Goal: Download file/media

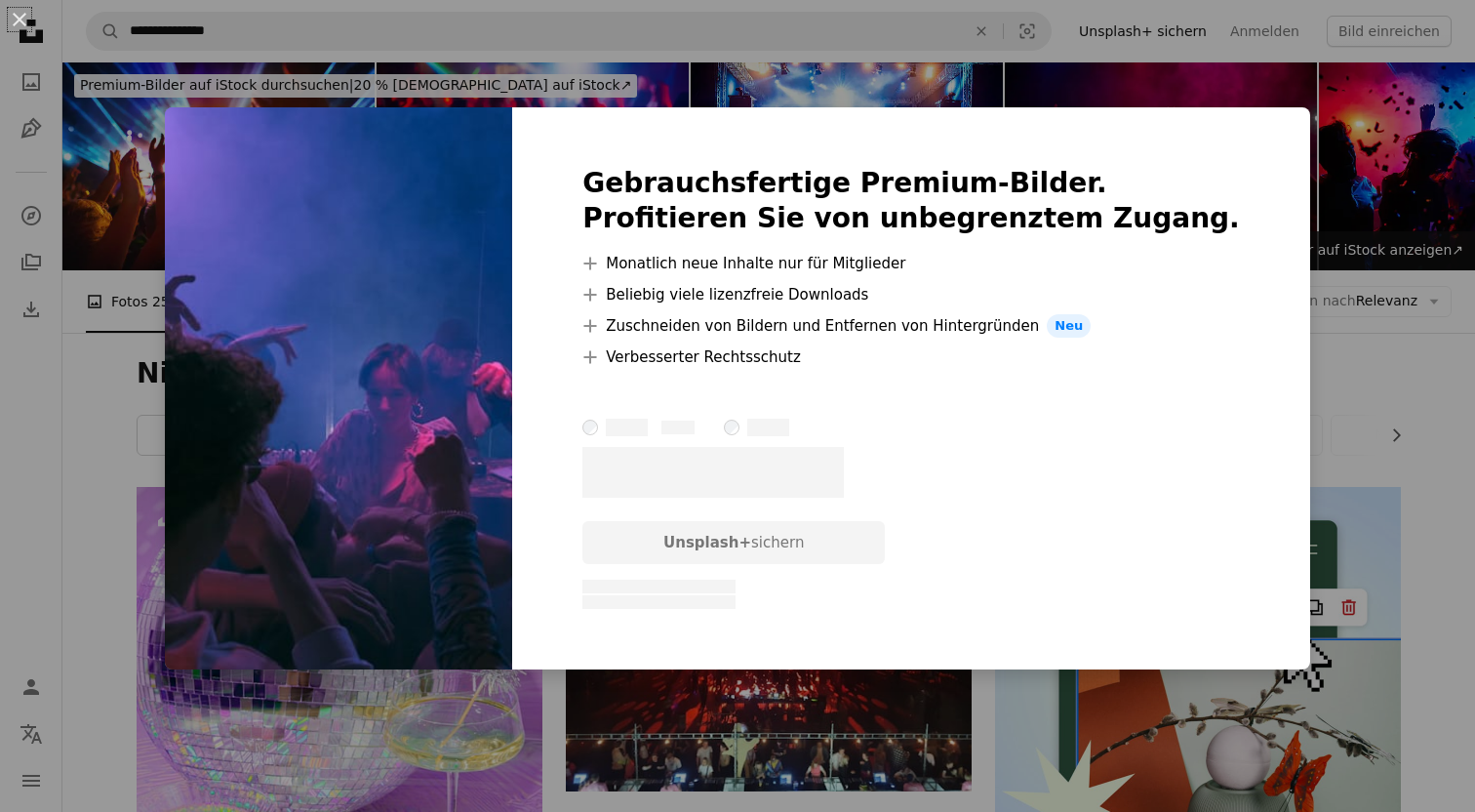
scroll to position [832, 0]
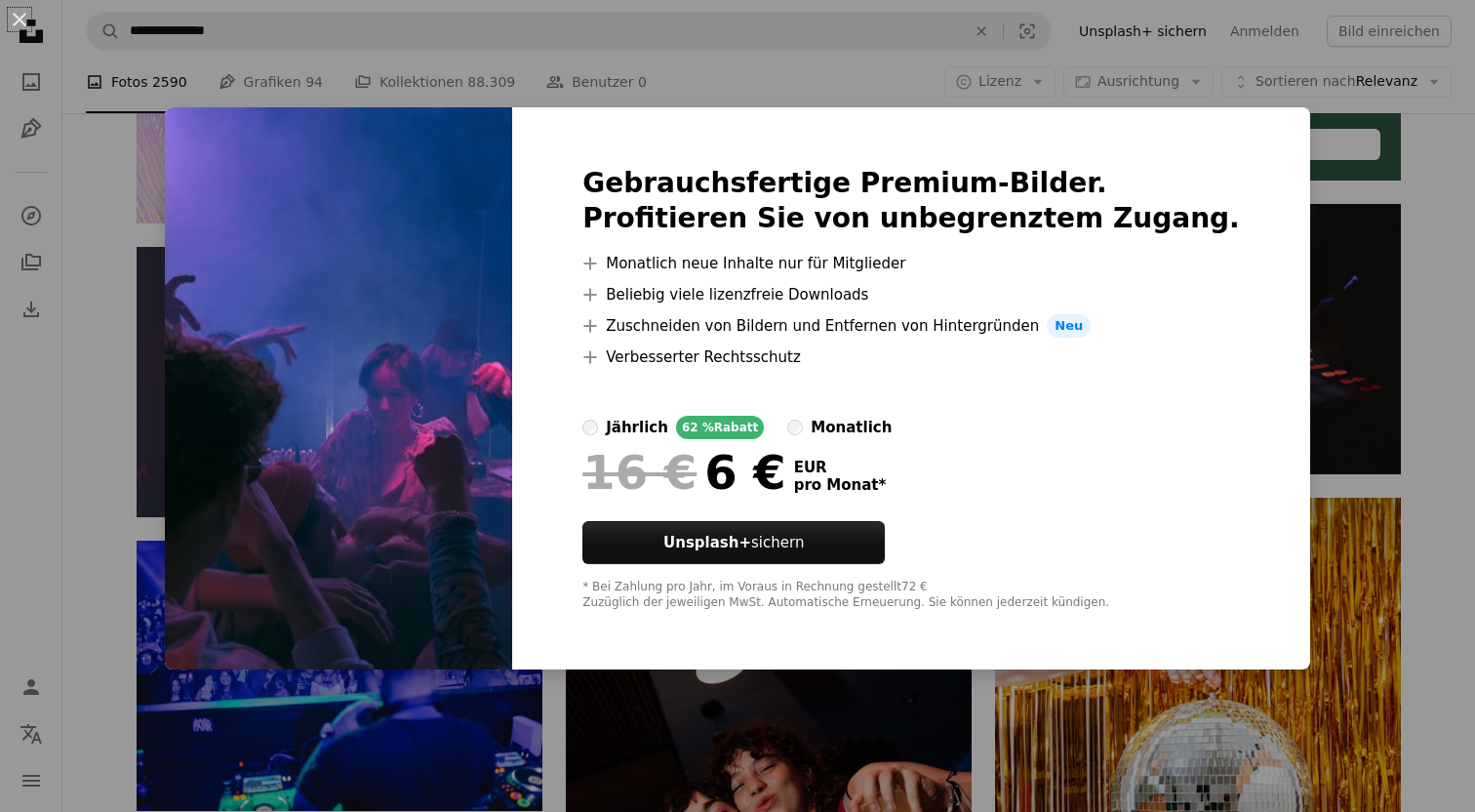
click at [1372, 327] on div "An X shape Gebrauchsfertige Premium-Bilder. Profitieren Sie von unbegrenztem Zu…" at bounding box center [738, 406] width 1475 height 812
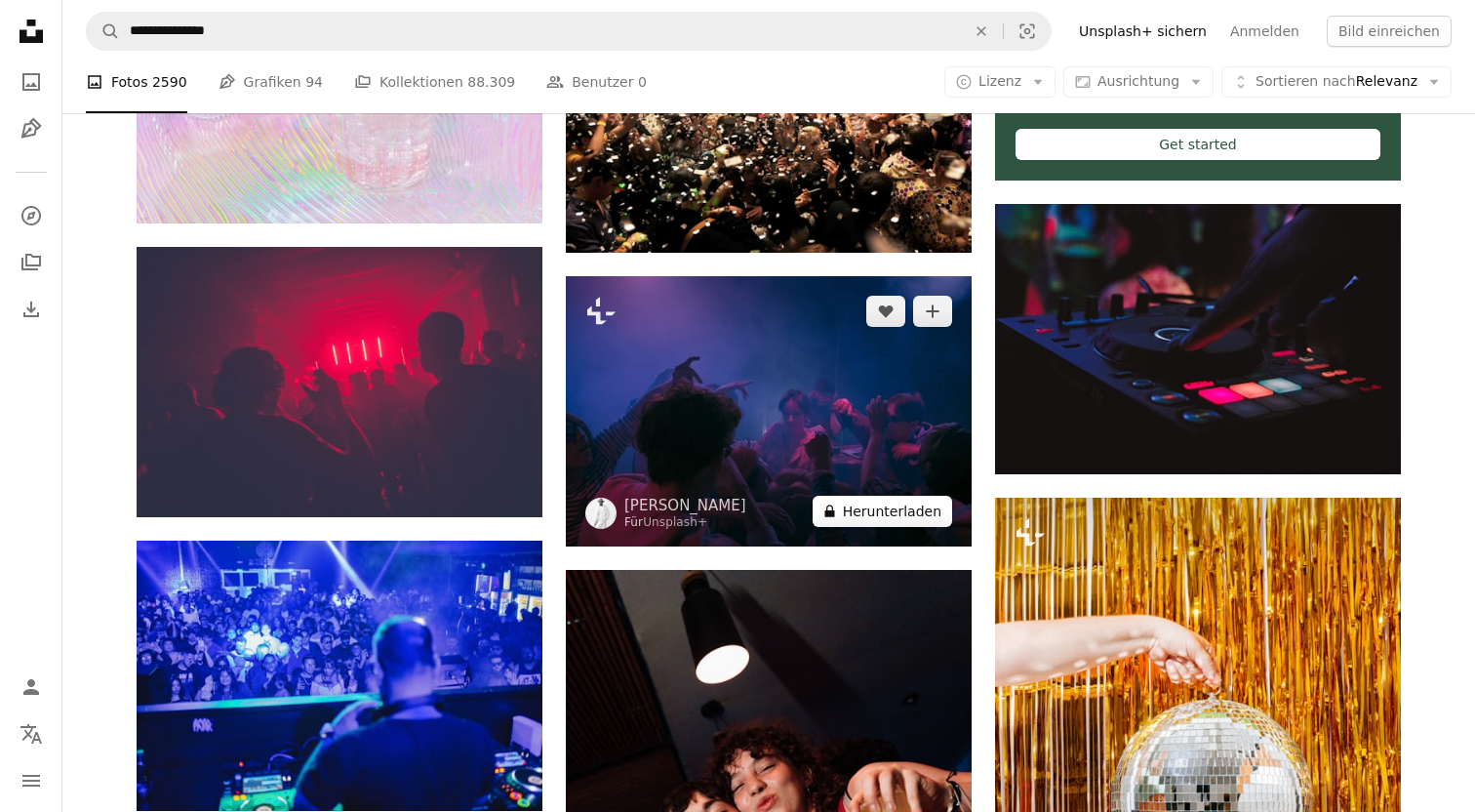
click at [907, 516] on button "A lock Herunterladen" at bounding box center [883, 511] width 139 height 31
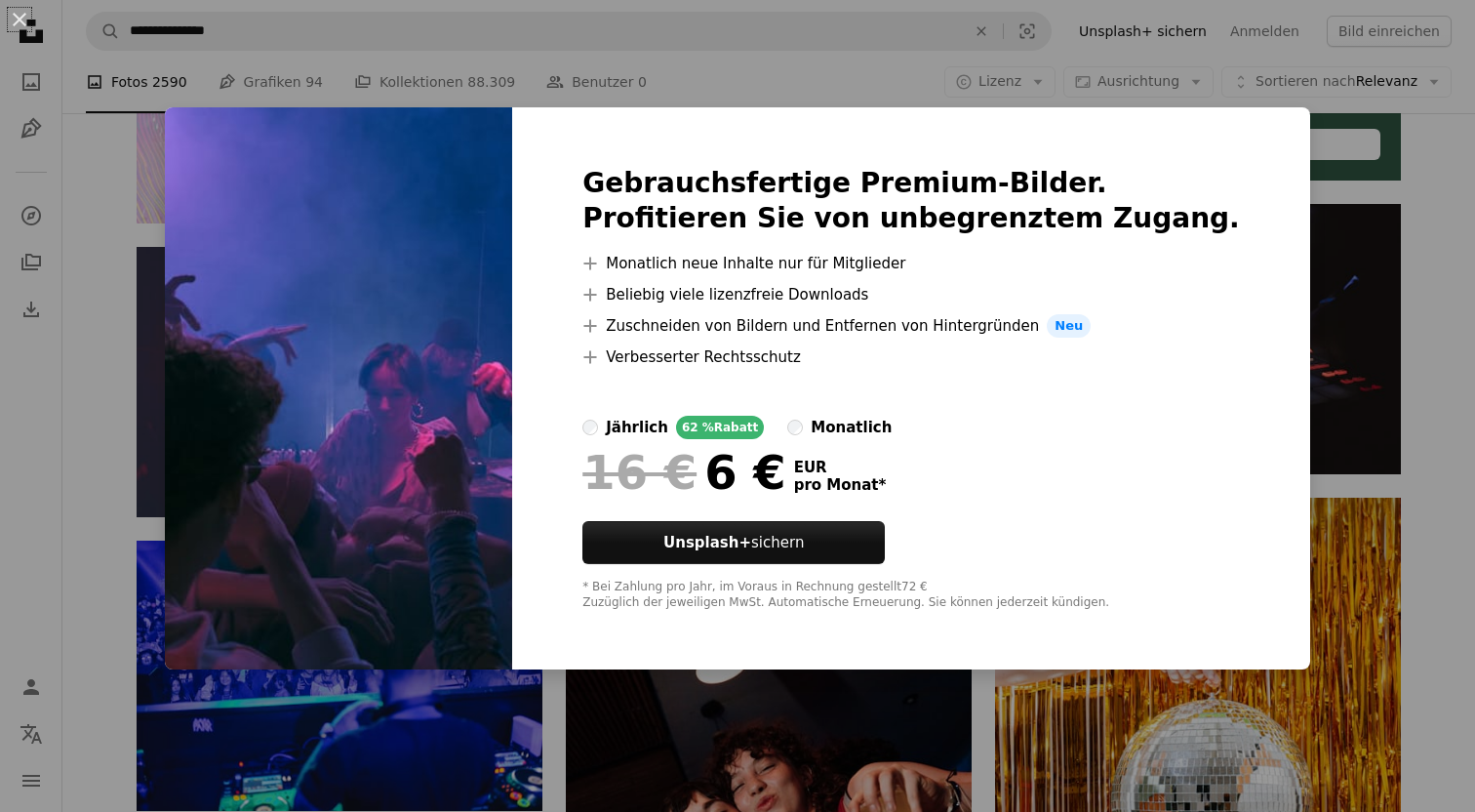
click at [1397, 355] on div "An X shape Gebrauchsfertige Premium-Bilder. Profitieren Sie von unbegrenztem Zu…" at bounding box center [738, 406] width 1475 height 812
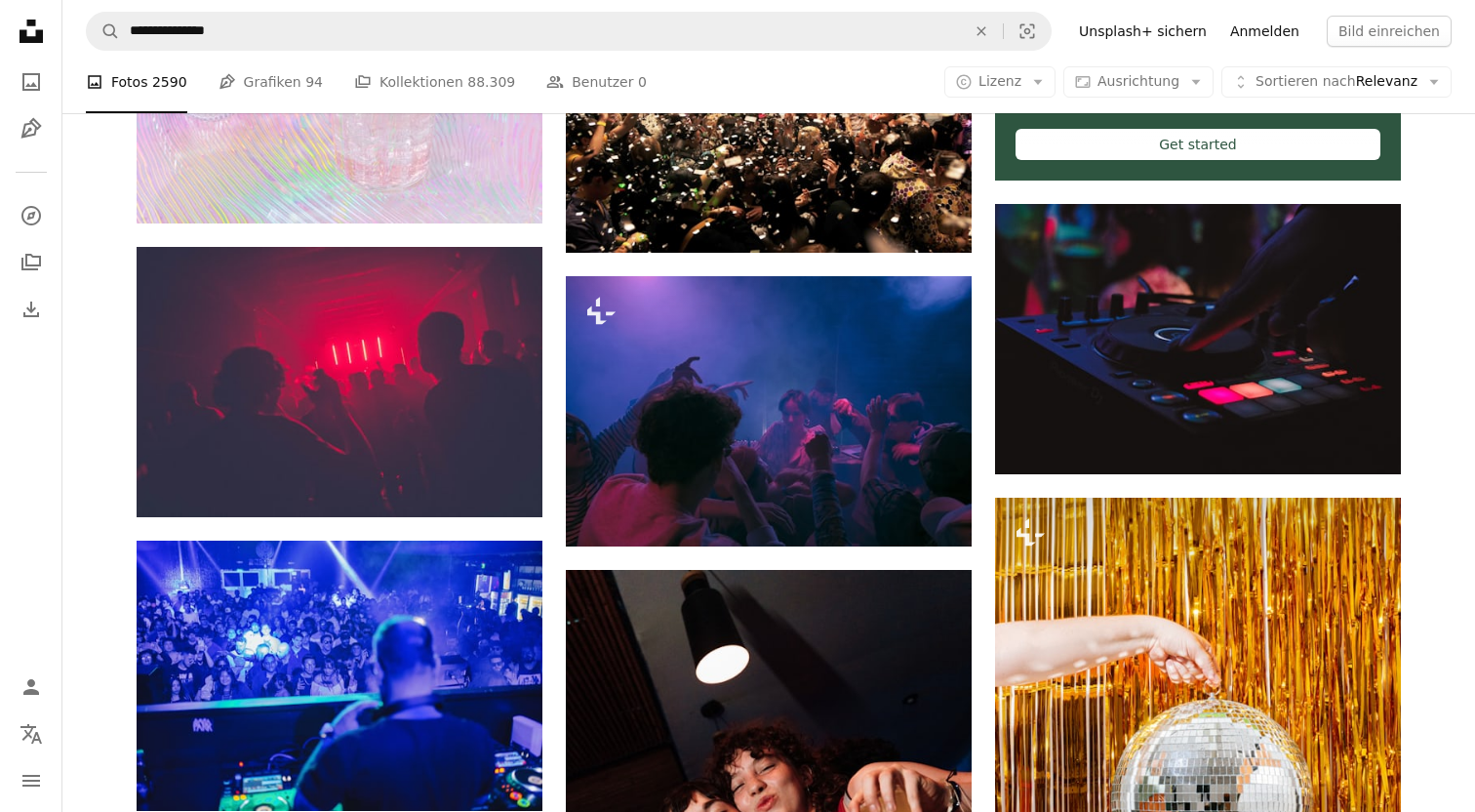
click at [1258, 24] on link "Anmelden" at bounding box center [1264, 31] width 92 height 31
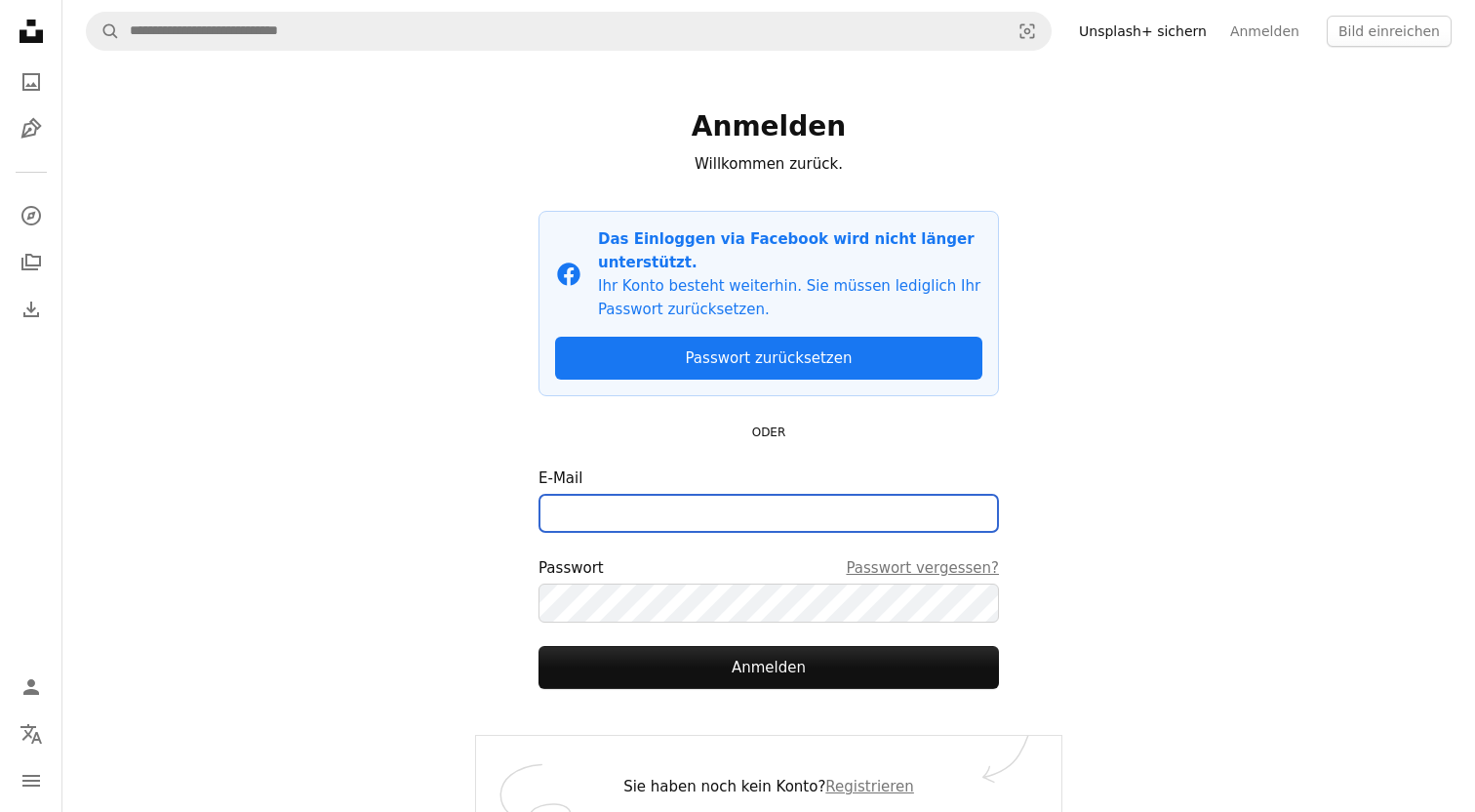
click at [591, 512] on input "E-Mail" at bounding box center [768, 513] width 460 height 39
type input "**********"
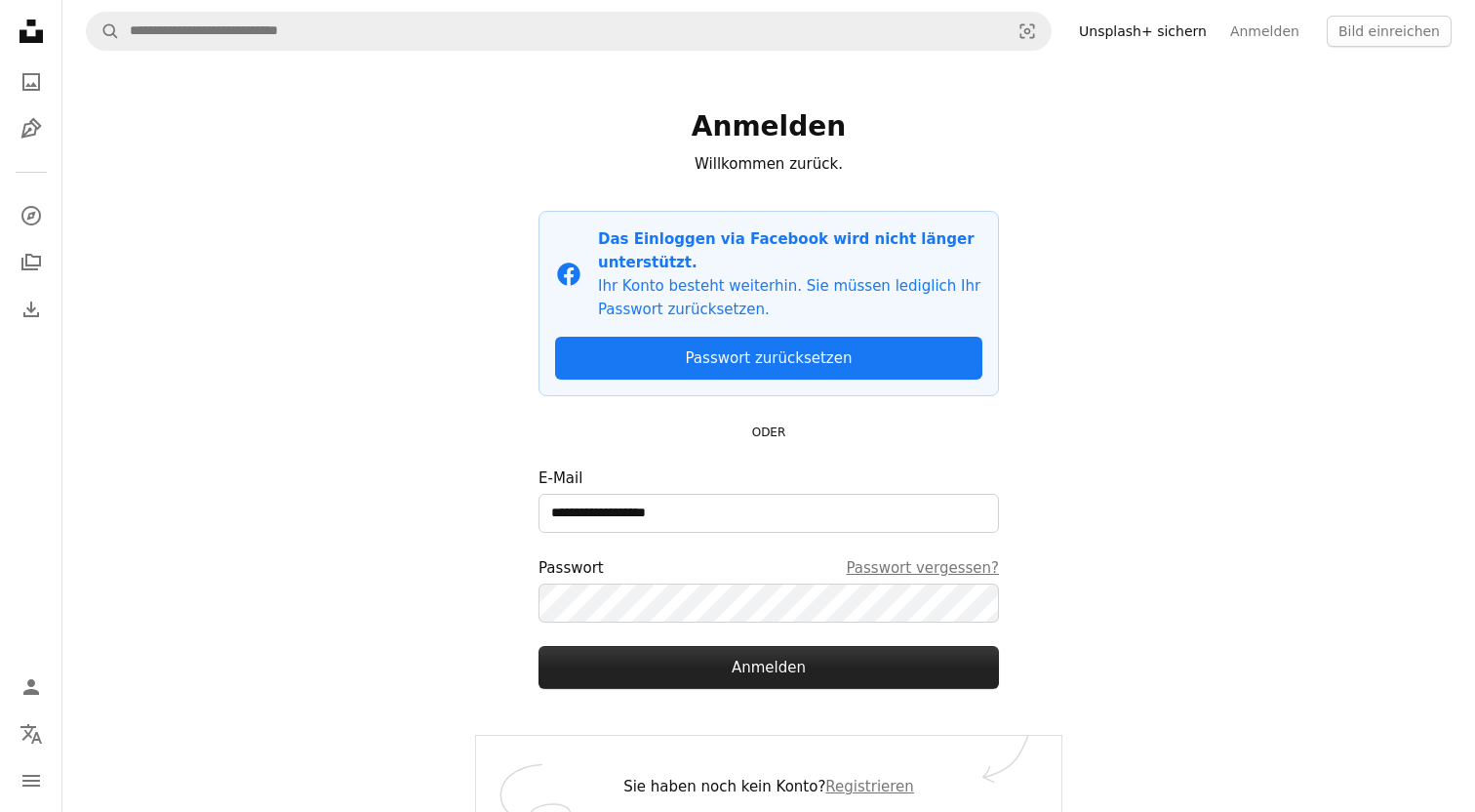
click at [740, 657] on button "Anmelden" at bounding box center [768, 667] width 460 height 43
